Goal: Information Seeking & Learning: Learn about a topic

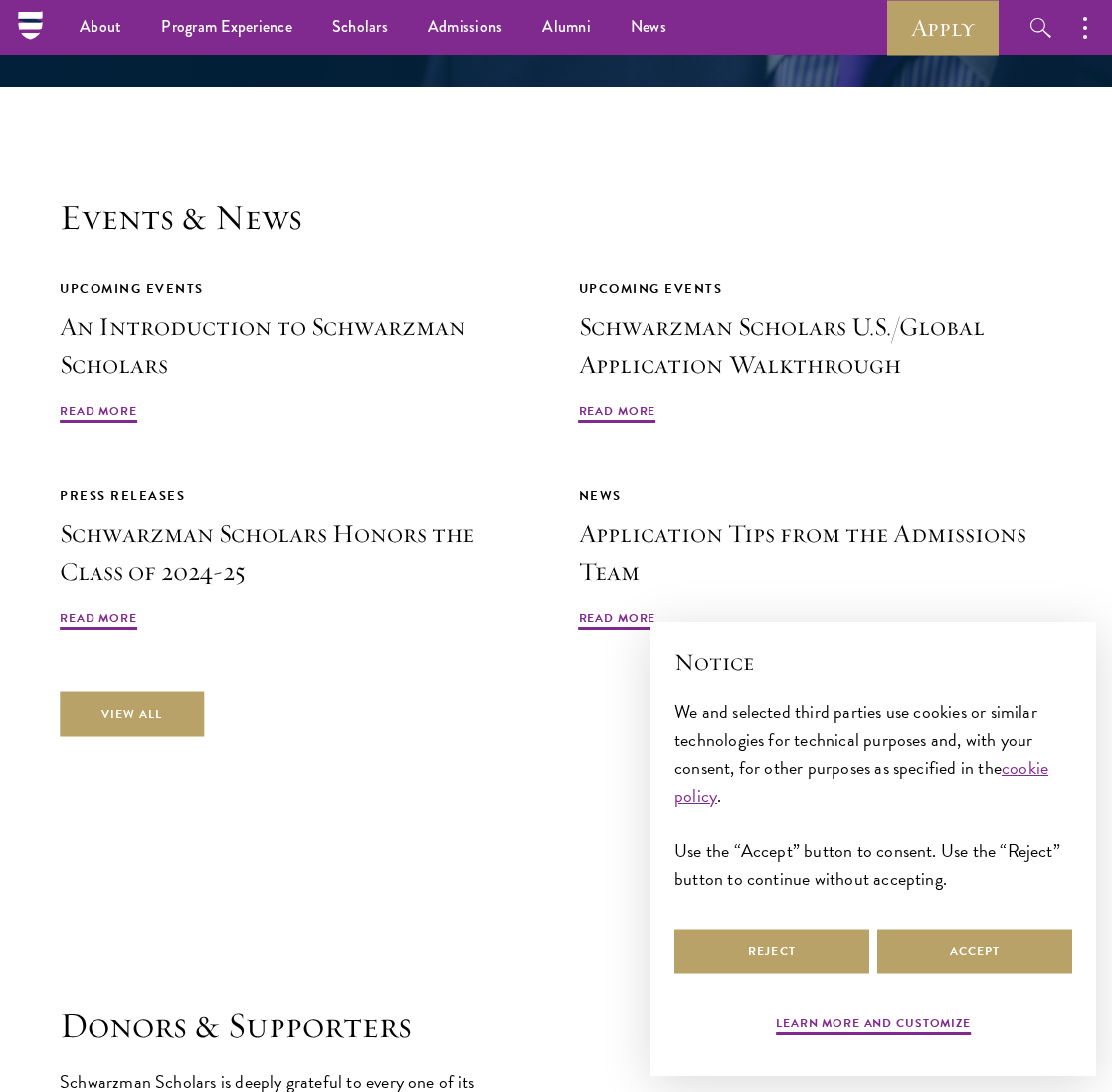
scroll to position [4632, 0]
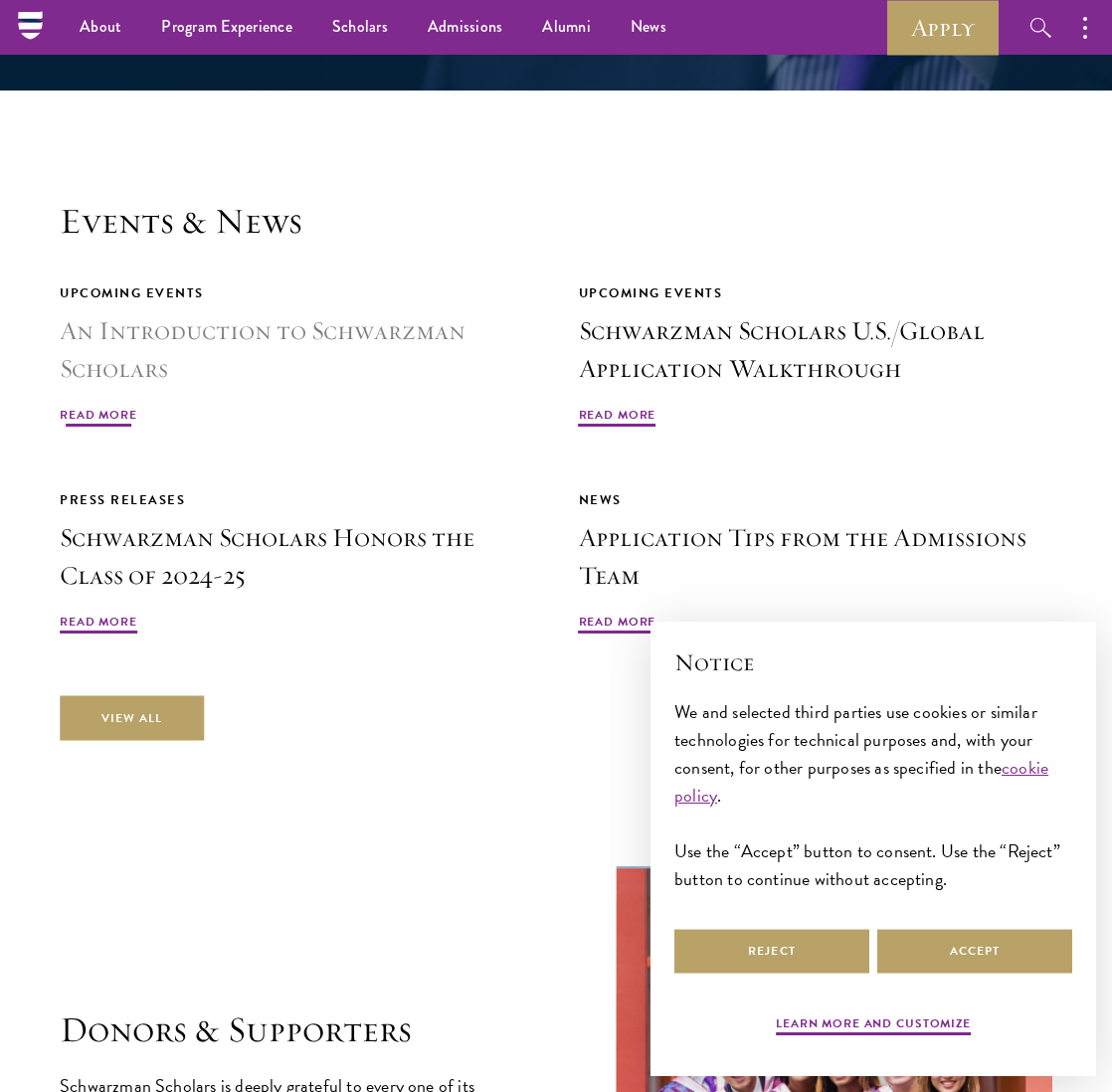
click at [102, 410] on span "Read More" at bounding box center [99, 418] width 78 height 24
click at [607, 613] on span "Read More" at bounding box center [618, 625] width 78 height 24
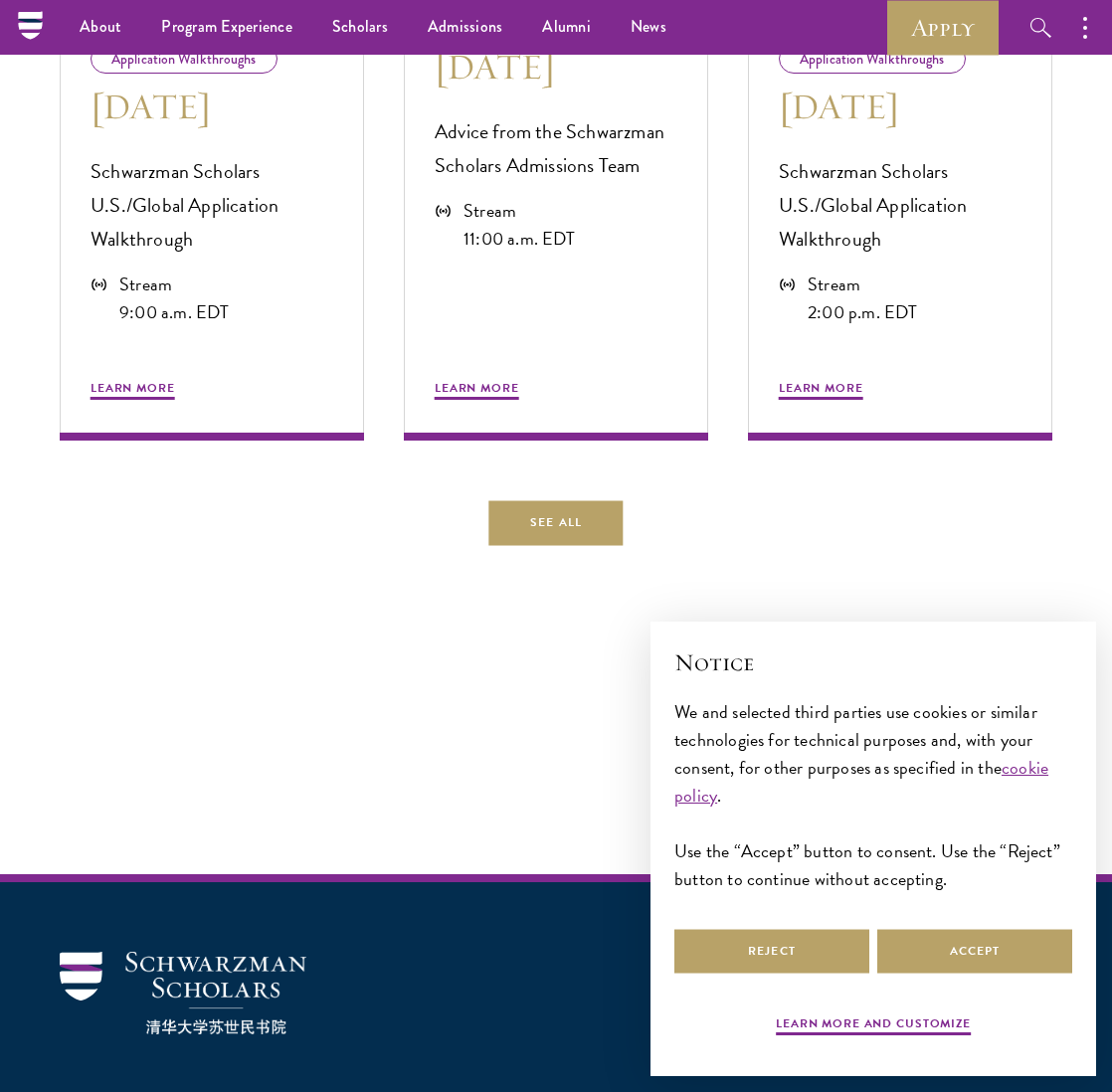
scroll to position [960, 0]
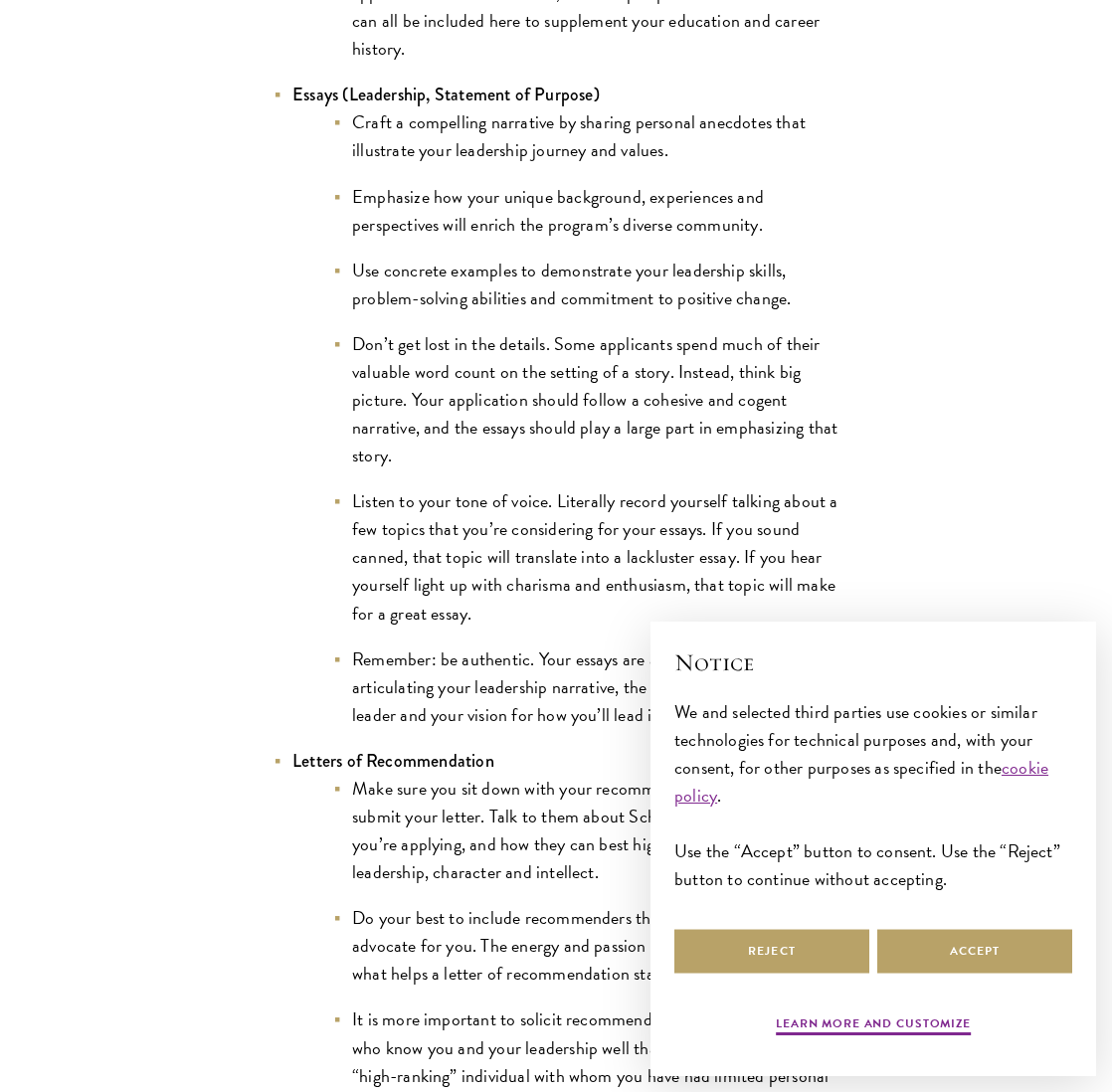
scroll to position [2009, 0]
